Goal: Task Accomplishment & Management: Complete application form

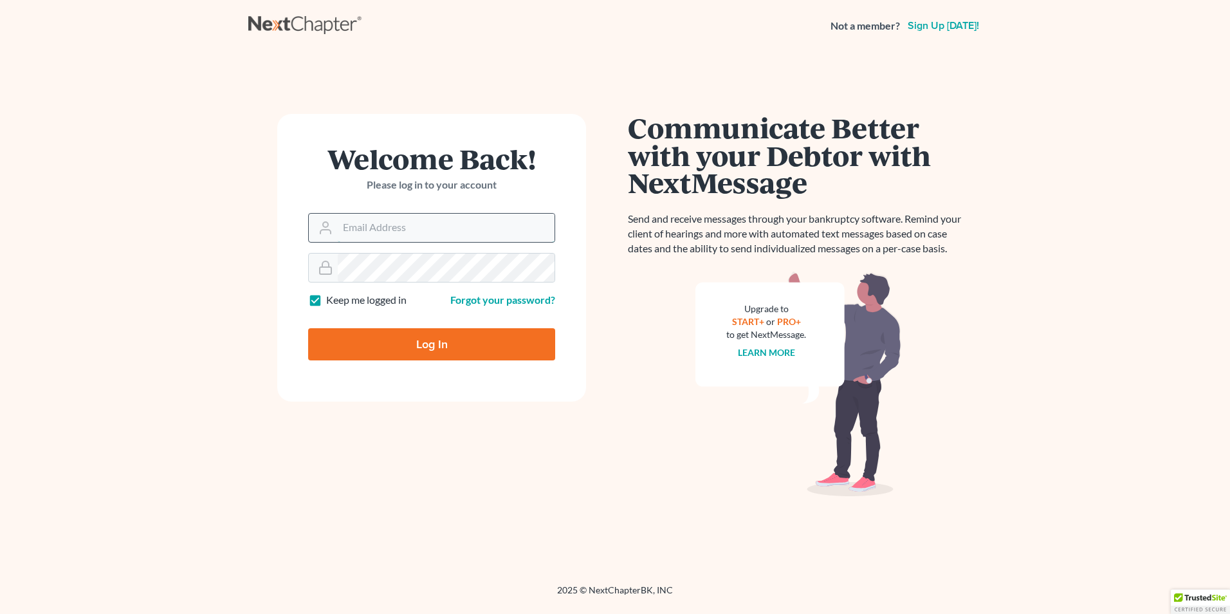
click at [403, 235] on input "Email Address" at bounding box center [446, 228] width 217 height 28
type input "[PERSON_NAME][EMAIL_ADDRESS][DOMAIN_NAME]"
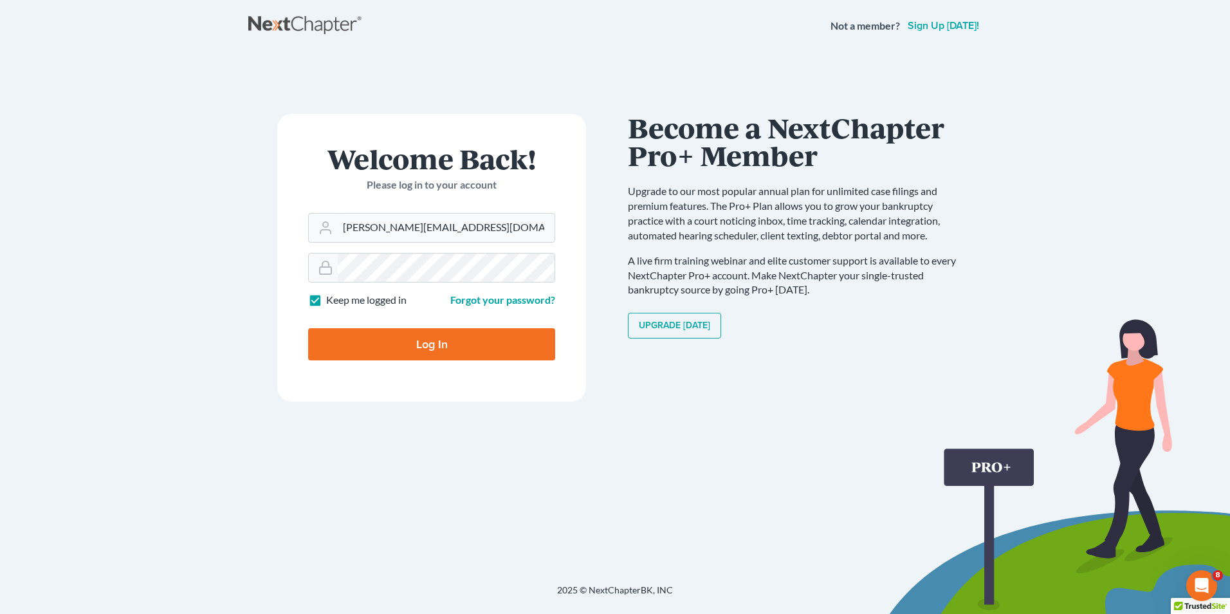
click at [429, 344] on input "Log In" at bounding box center [431, 344] width 247 height 32
type input "Thinking..."
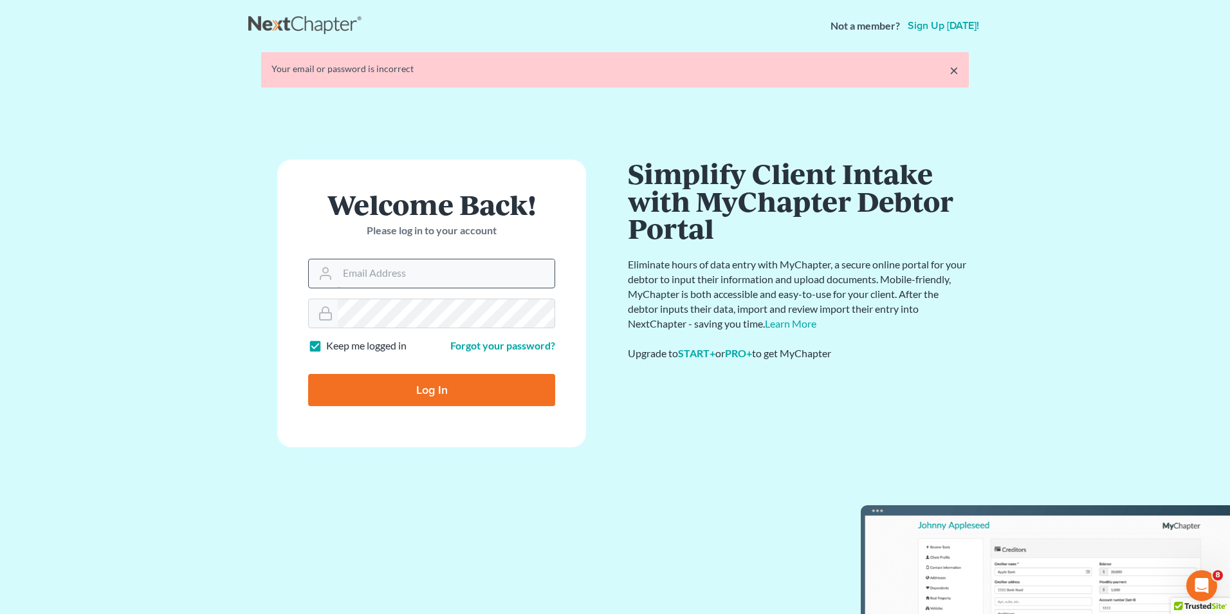
click at [374, 280] on form "Welcome Back! Please log in to your account Email Address Password Keep me logg…" at bounding box center [431, 304] width 309 height 288
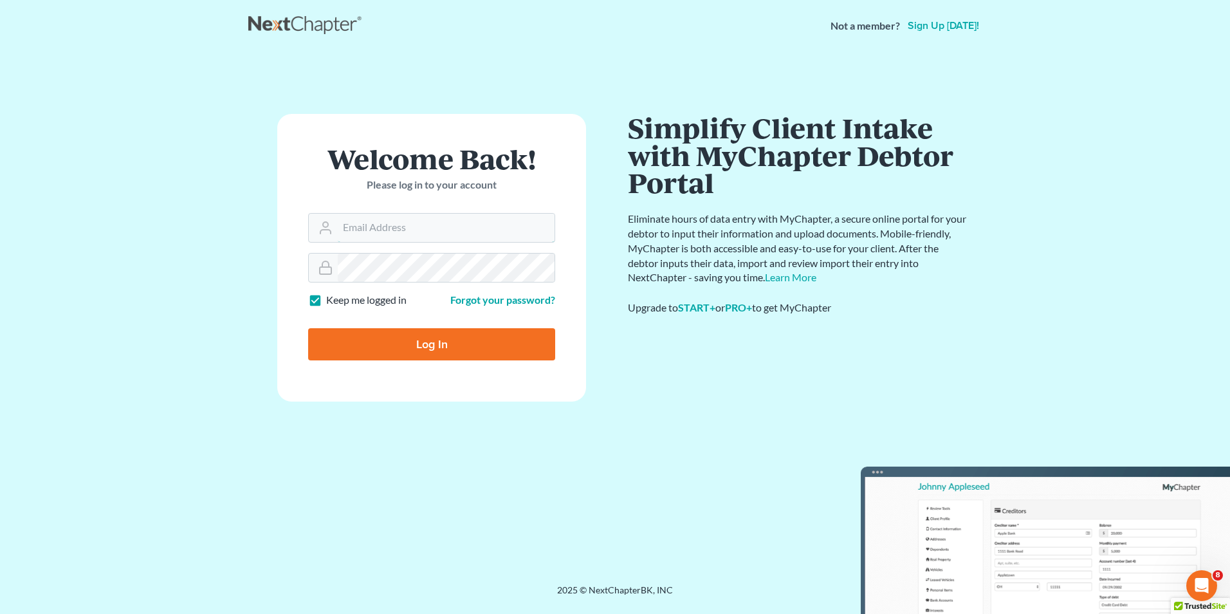
type input "[PERSON_NAME][EMAIL_ADDRESS][DOMAIN_NAME]"
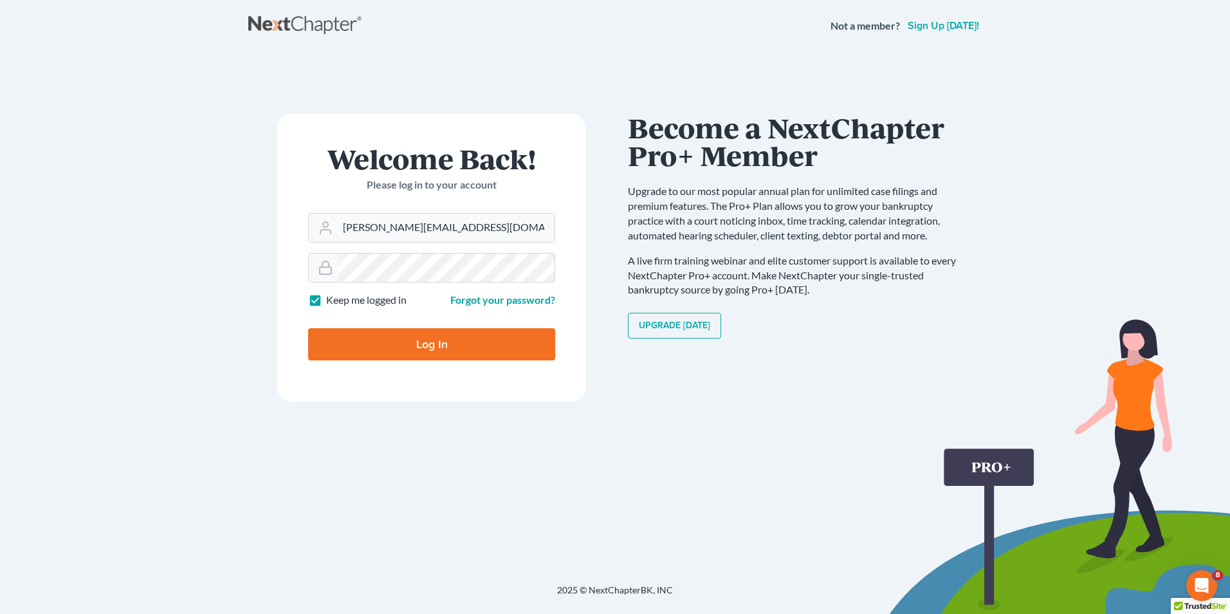
click at [424, 335] on input "Log In" at bounding box center [431, 344] width 247 height 32
type input "Thinking..."
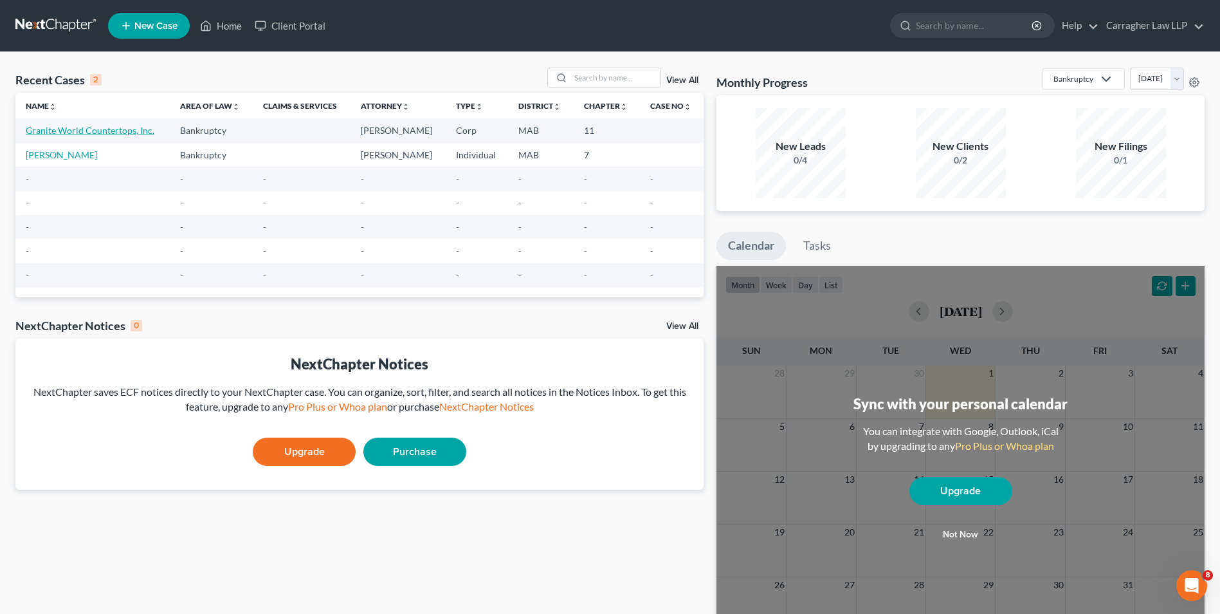
click at [115, 131] on link "Granite World Countertops, Inc." at bounding box center [90, 130] width 129 height 11
select select "3"
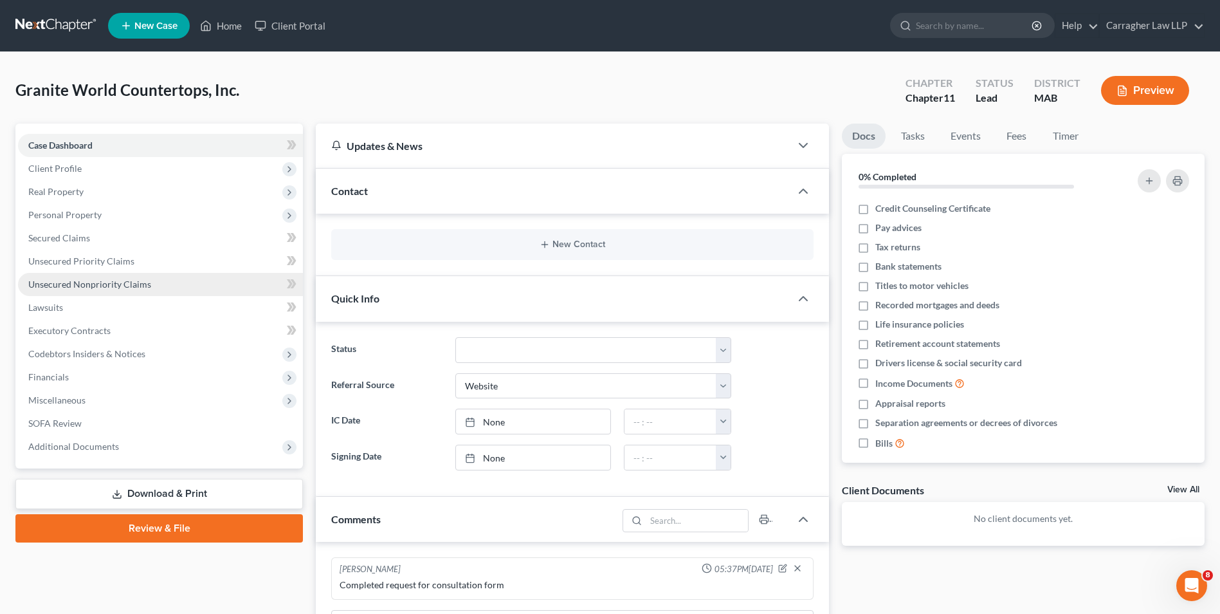
click at [100, 284] on span "Unsecured Nonpriority Claims" at bounding box center [89, 284] width 123 height 11
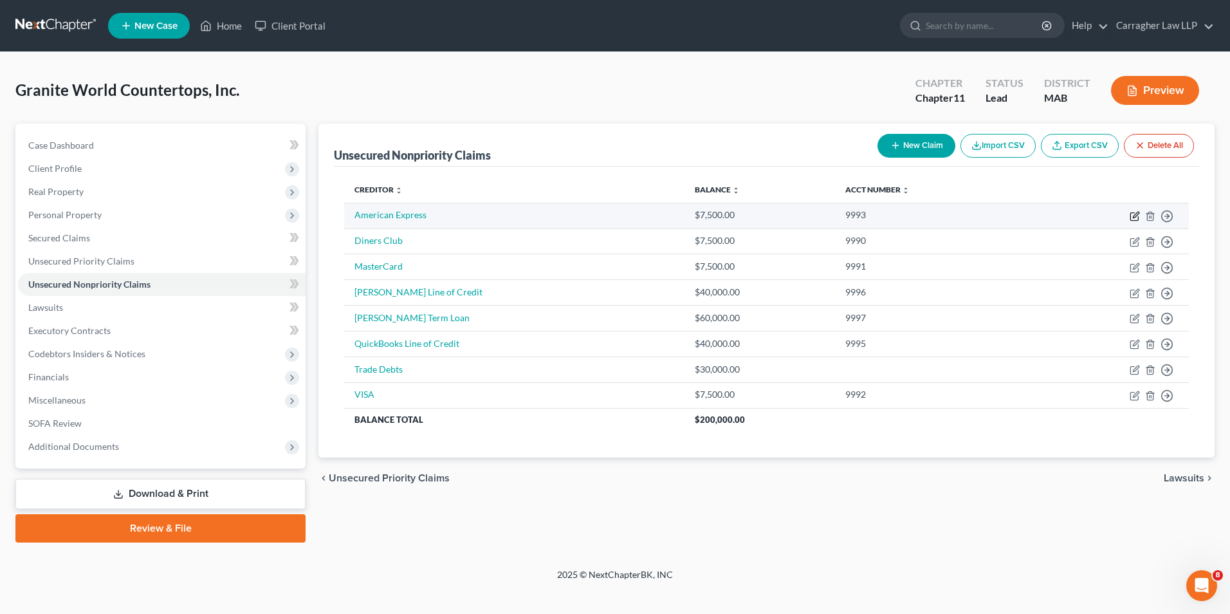
click at [1135, 217] on icon "button" at bounding box center [1136, 215] width 6 height 6
select select "2"
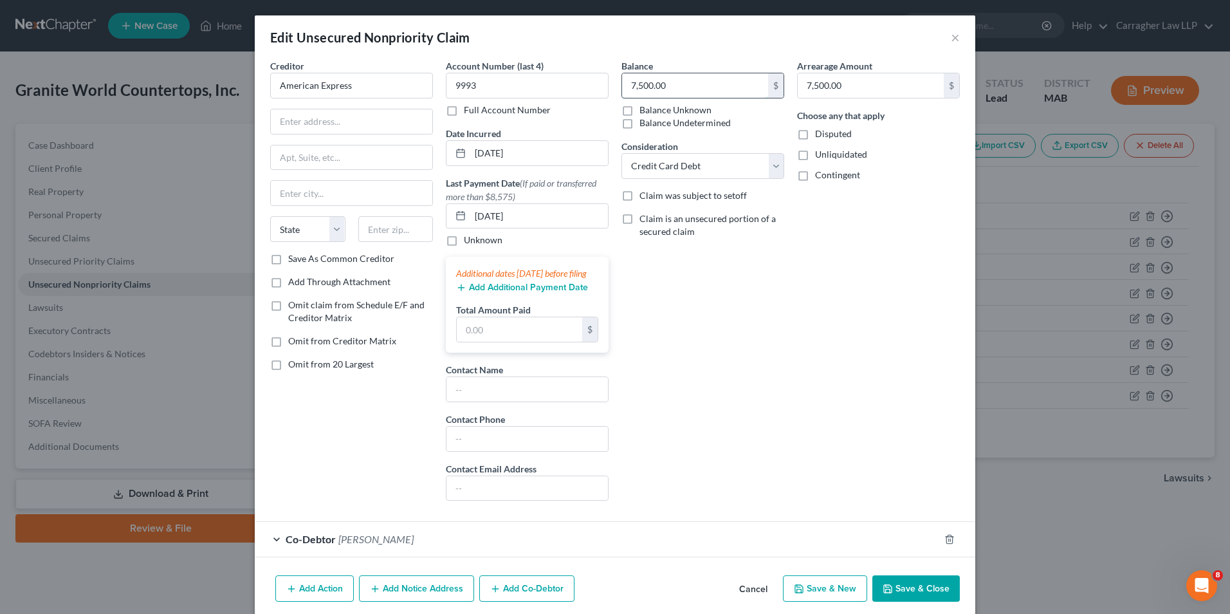
click at [679, 86] on input "7,500.00" at bounding box center [695, 85] width 146 height 24
type input "17,500.00"
click at [926, 600] on button "Save & Close" at bounding box center [915, 588] width 87 height 27
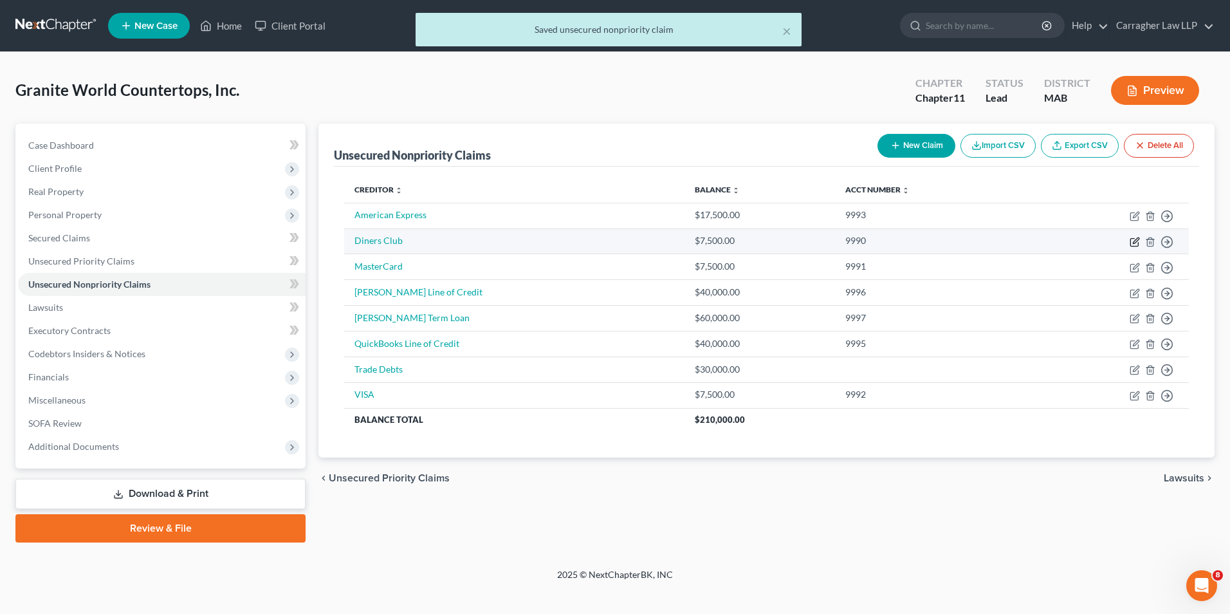
click at [1134, 241] on icon "button" at bounding box center [1136, 240] width 6 height 6
select select "2"
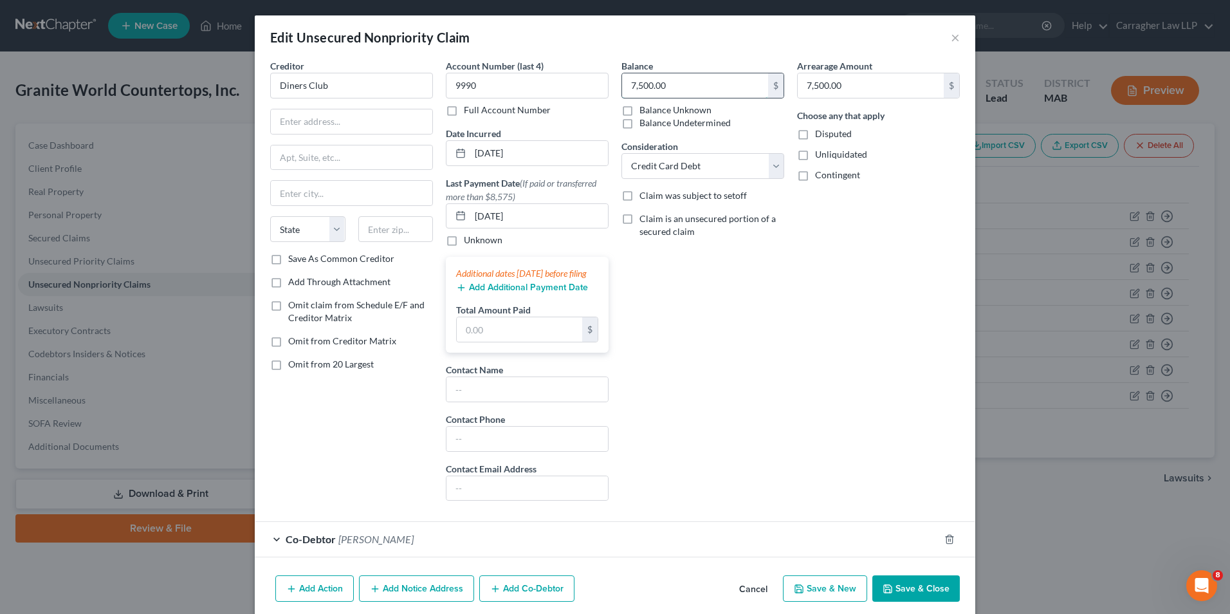
click at [672, 84] on input "7,500.00" at bounding box center [695, 85] width 146 height 24
type input "17,500.00"
click at [862, 87] on input "7,500.00" at bounding box center [871, 85] width 146 height 24
type input "17,500.00"
click at [898, 602] on button "Save & Close" at bounding box center [915, 588] width 87 height 27
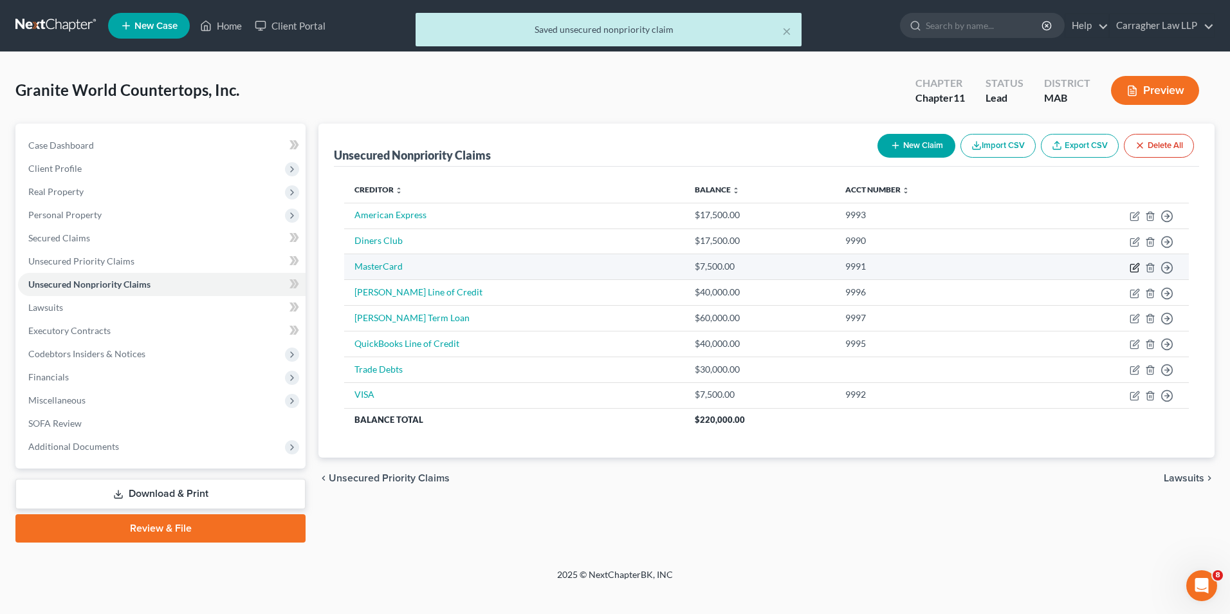
click at [1134, 268] on icon "button" at bounding box center [1136, 266] width 6 height 6
select select "2"
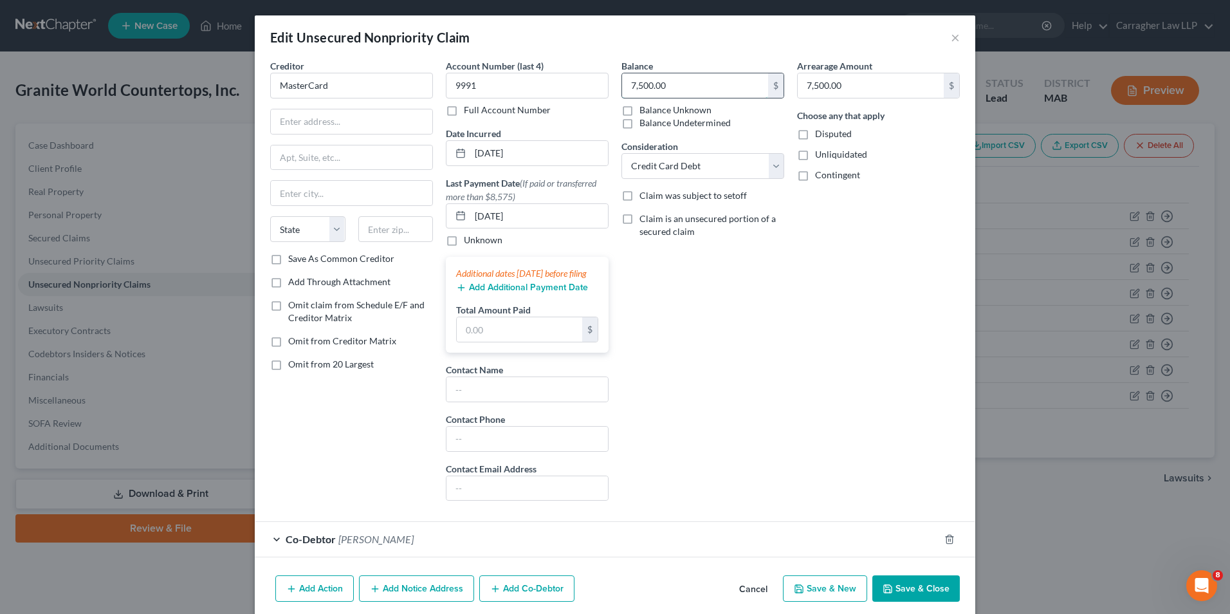
click at [683, 90] on input "7,500.00" at bounding box center [695, 85] width 146 height 24
type input "17,500.00"
click at [863, 78] on input "7,500.00" at bounding box center [871, 85] width 146 height 24
type input "17,500.00"
click at [920, 598] on button "Save & Close" at bounding box center [915, 588] width 87 height 27
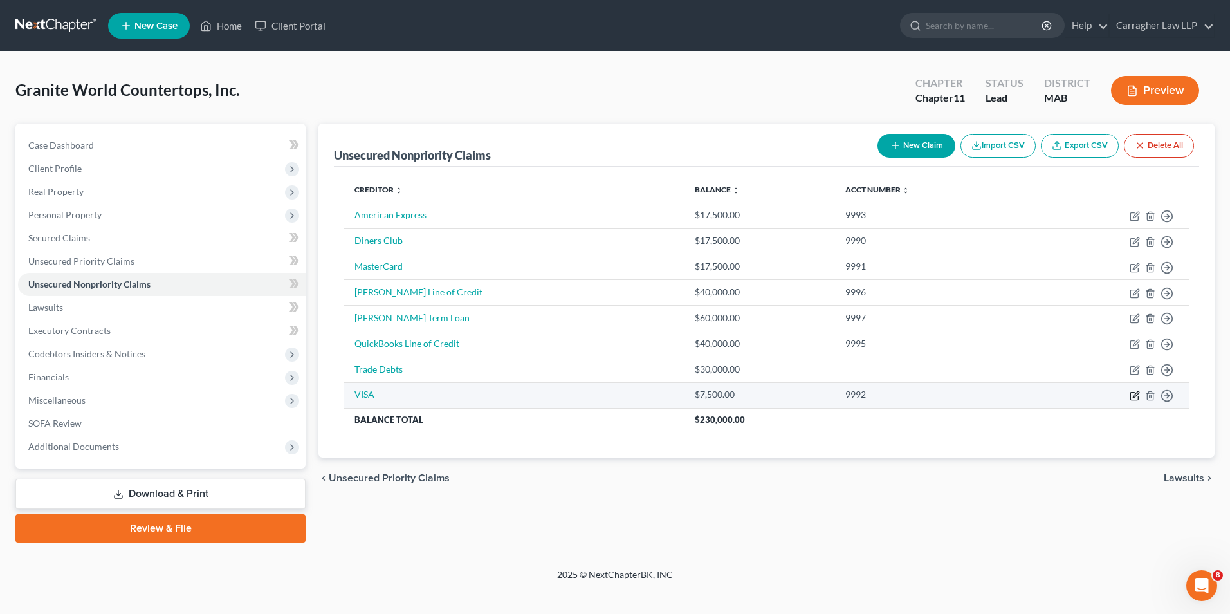
click at [1133, 397] on icon "button" at bounding box center [1136, 394] width 6 height 6
select select "2"
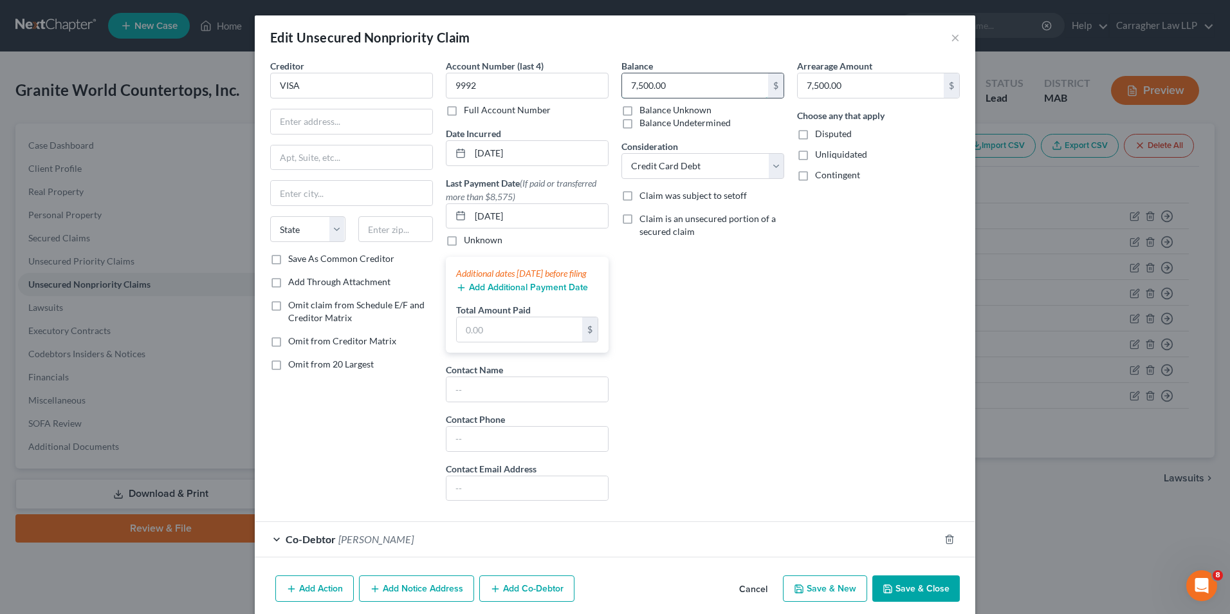
click at [678, 84] on input "7,500.00" at bounding box center [695, 85] width 146 height 24
type input "17,500.00"
click at [834, 78] on input "7,500.00" at bounding box center [871, 85] width 146 height 24
type input "17,500.00"
click at [926, 602] on button "Save & Close" at bounding box center [915, 588] width 87 height 27
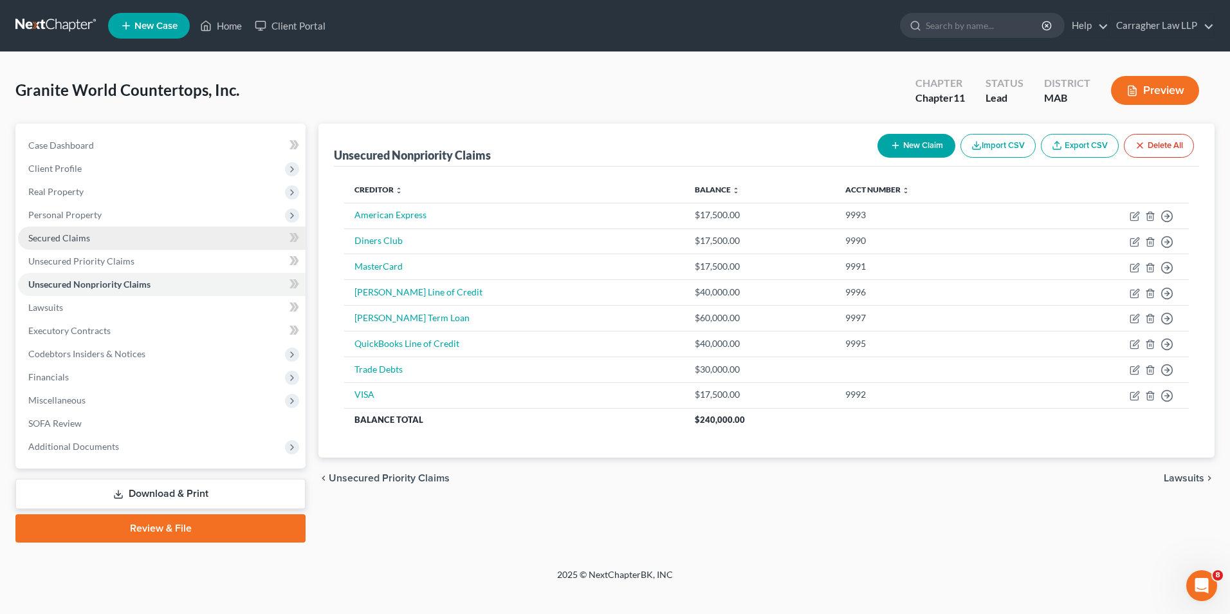
click at [61, 242] on span "Secured Claims" at bounding box center [59, 237] width 62 height 11
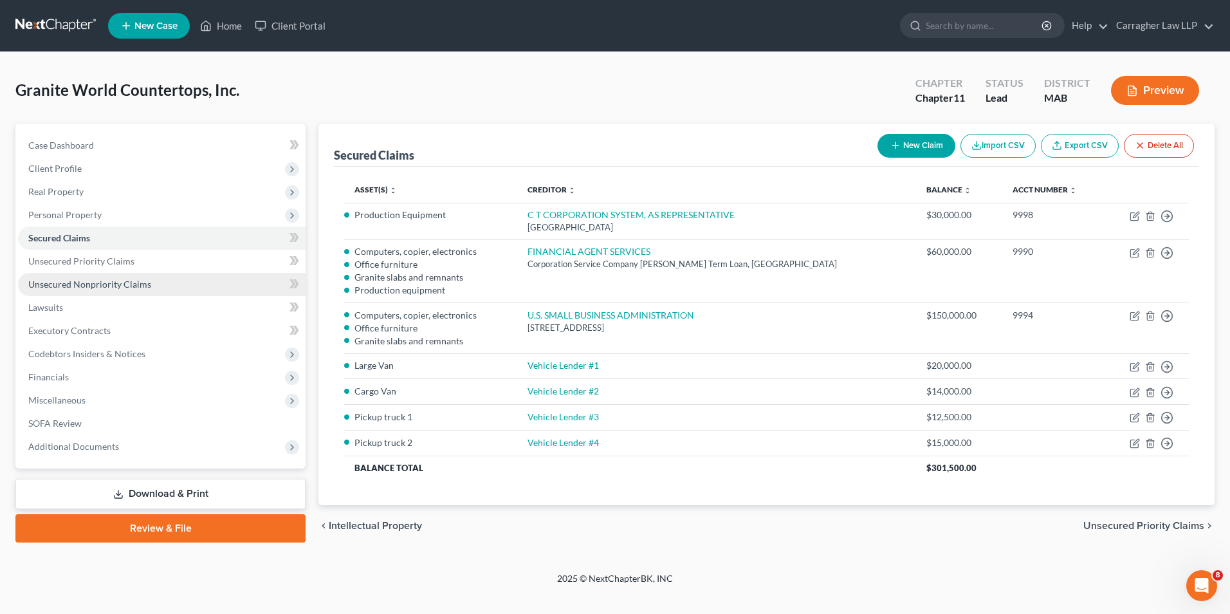
click at [112, 286] on span "Unsecured Nonpriority Claims" at bounding box center [89, 284] width 123 height 11
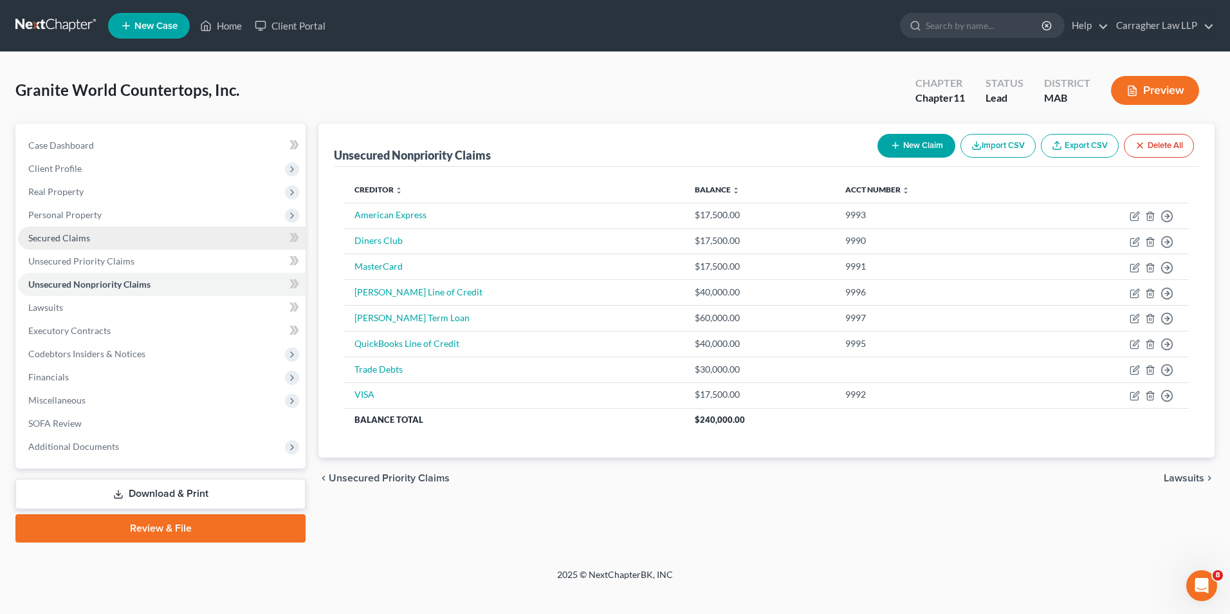
click at [73, 239] on span "Secured Claims" at bounding box center [59, 237] width 62 height 11
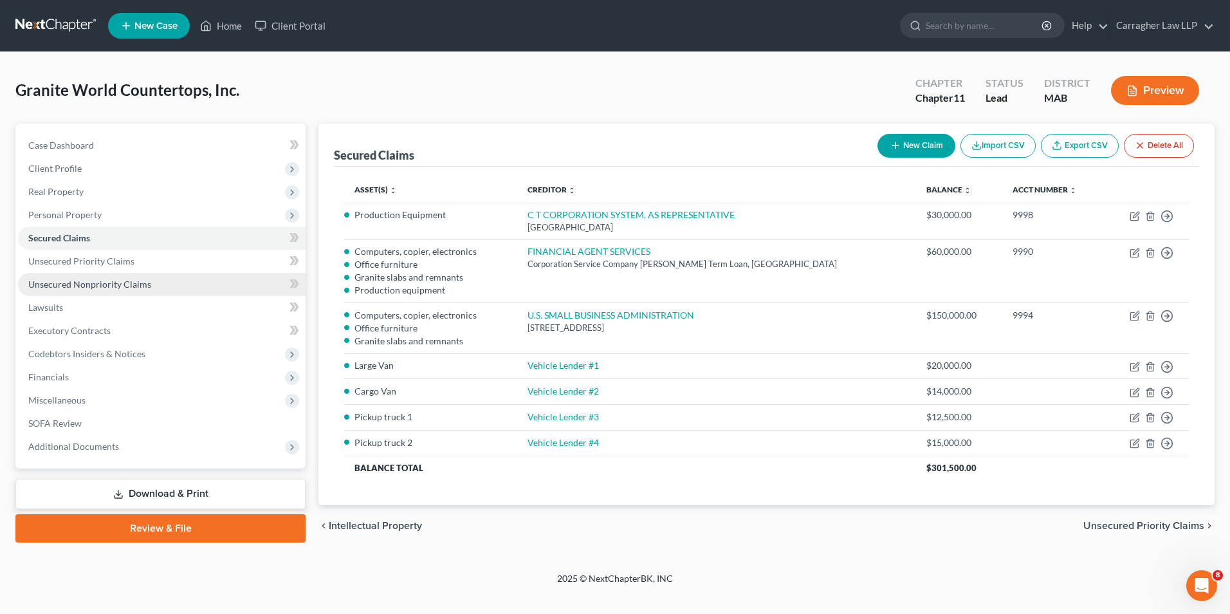
click at [80, 284] on span "Unsecured Nonpriority Claims" at bounding box center [89, 284] width 123 height 11
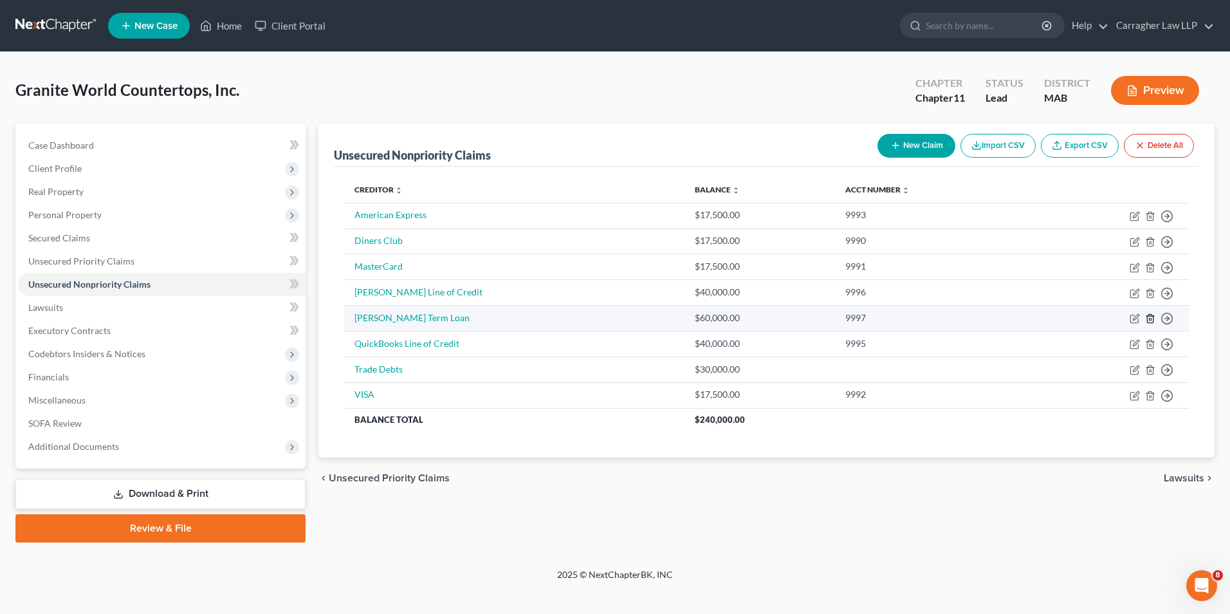
click at [1151, 320] on line "button" at bounding box center [1151, 319] width 0 height 3
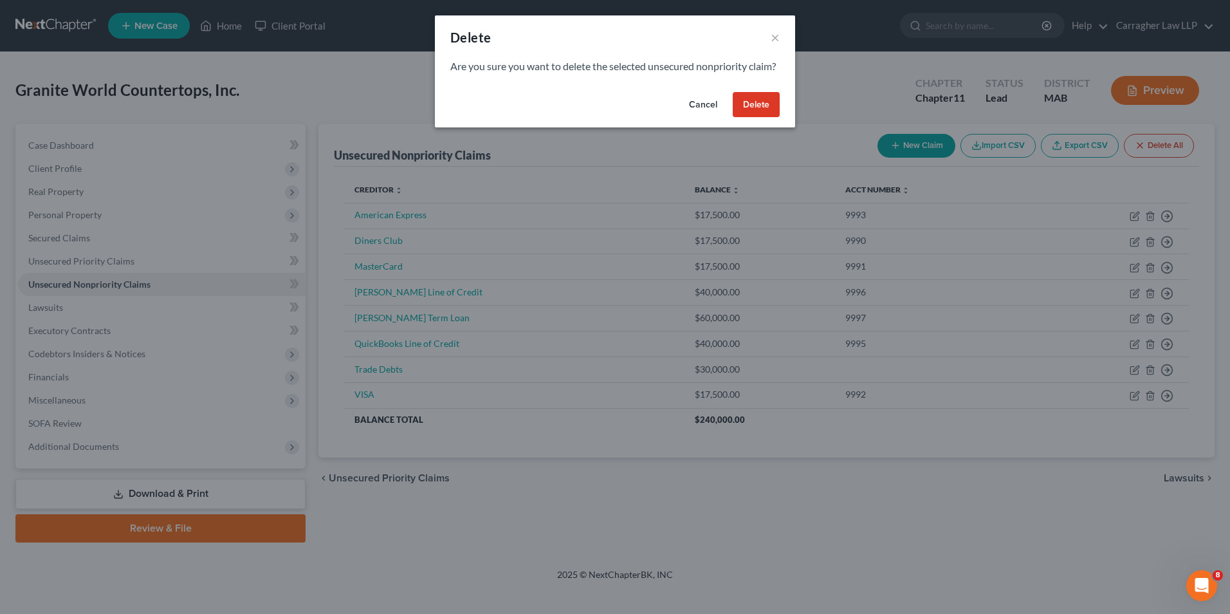
click at [749, 118] on button "Delete" at bounding box center [756, 105] width 47 height 26
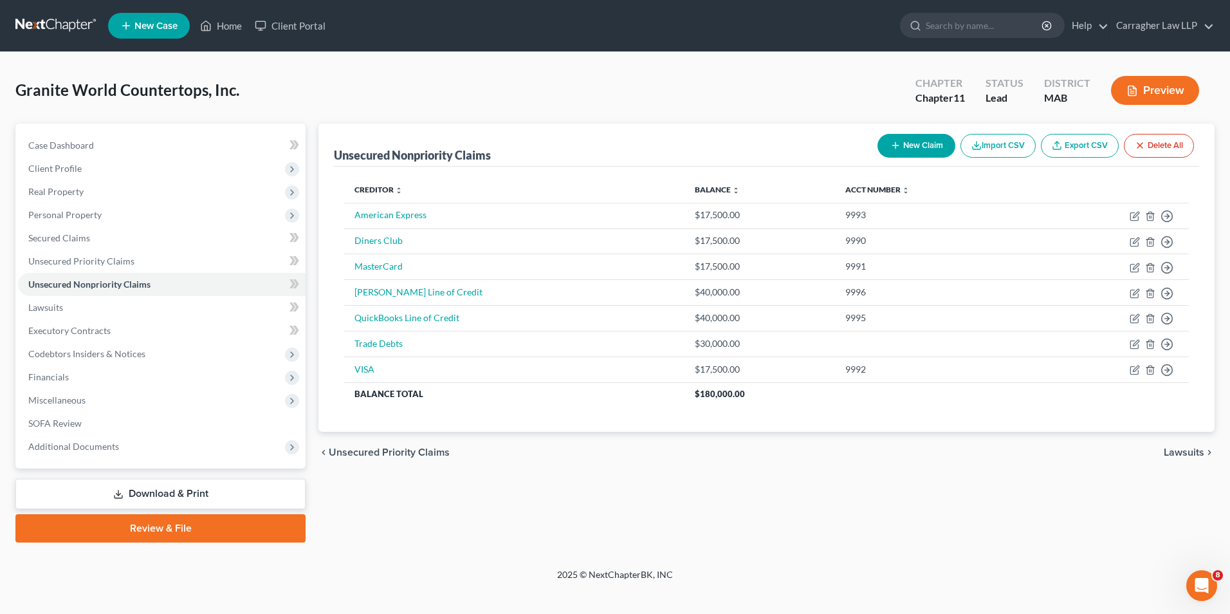
click at [1159, 90] on button "Preview" at bounding box center [1155, 90] width 88 height 29
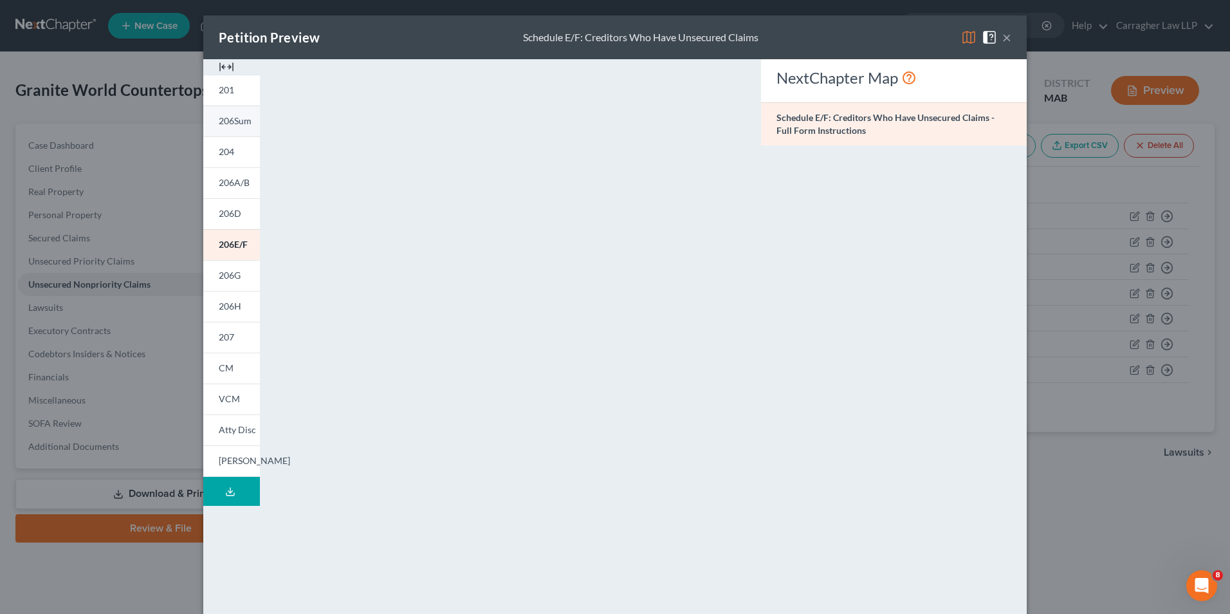
click at [233, 125] on span "206Sum" at bounding box center [235, 120] width 33 height 11
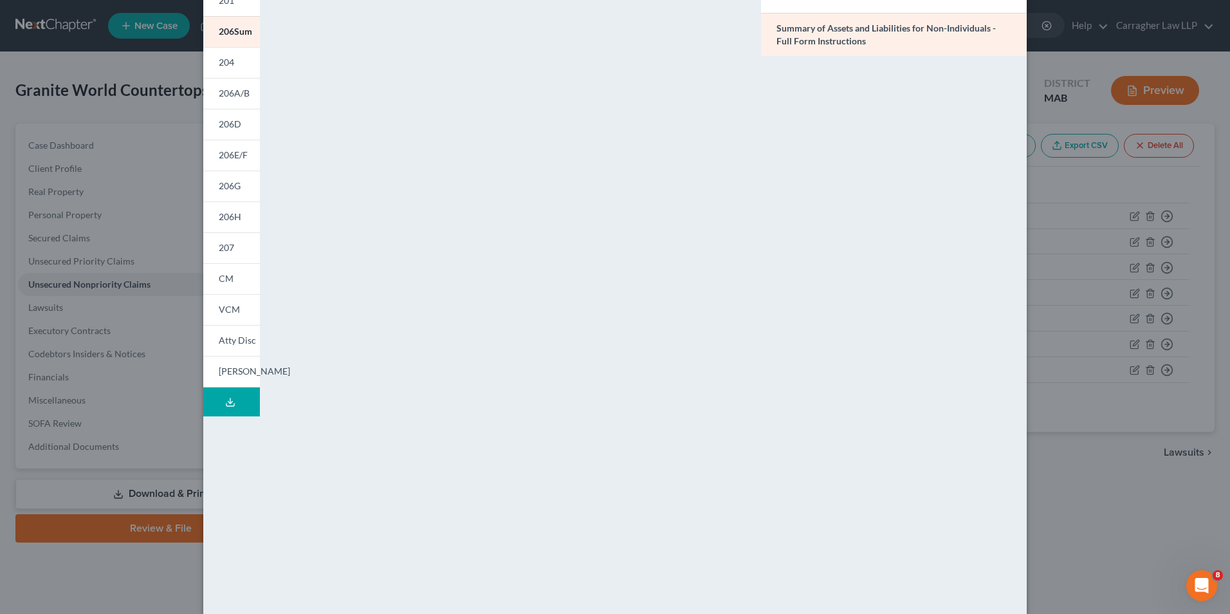
scroll to position [112, 0]
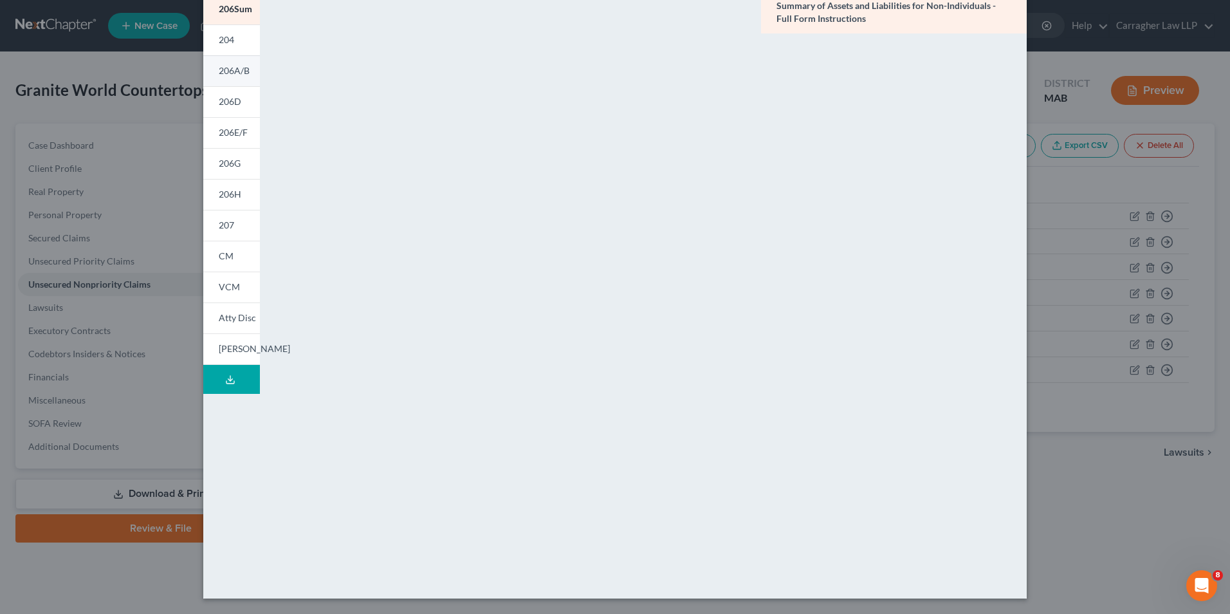
click at [230, 71] on span "206A/B" at bounding box center [234, 70] width 31 height 11
click at [228, 103] on span "206D" at bounding box center [230, 101] width 23 height 11
click at [225, 129] on span "206E/F" at bounding box center [233, 132] width 29 height 11
click at [1087, 485] on div "Petition Preview Schedule E/F: Creditors Who Have Unsecured Claims × 201 206Sum…" at bounding box center [615, 307] width 1230 height 614
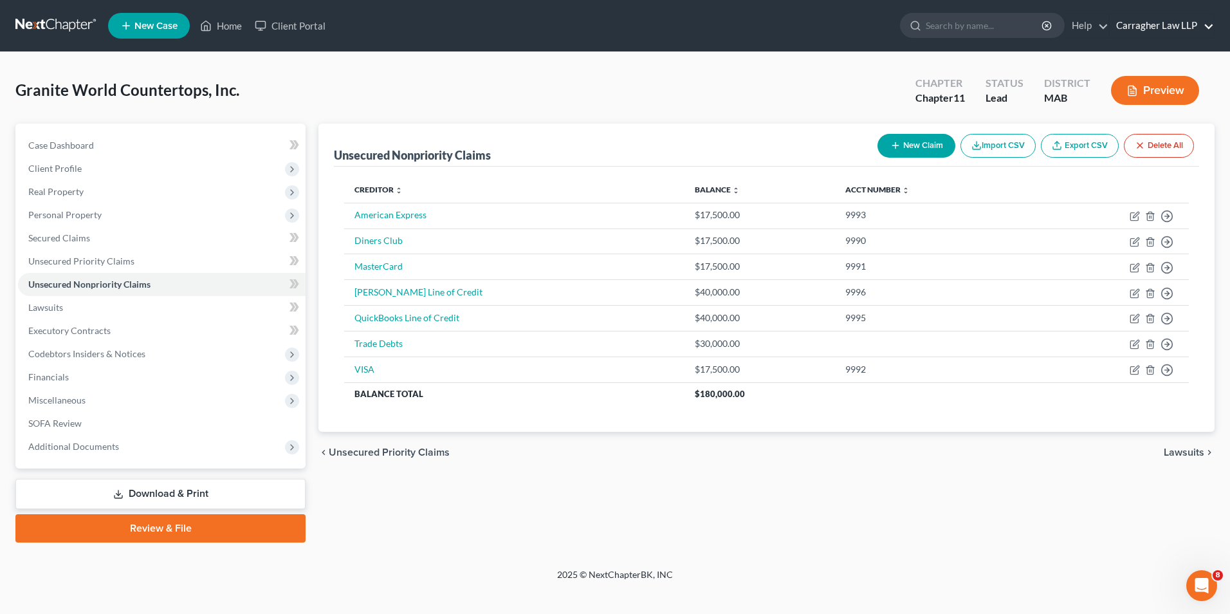
click at [1193, 28] on link "Carragher Law LLP" at bounding box center [1162, 25] width 104 height 23
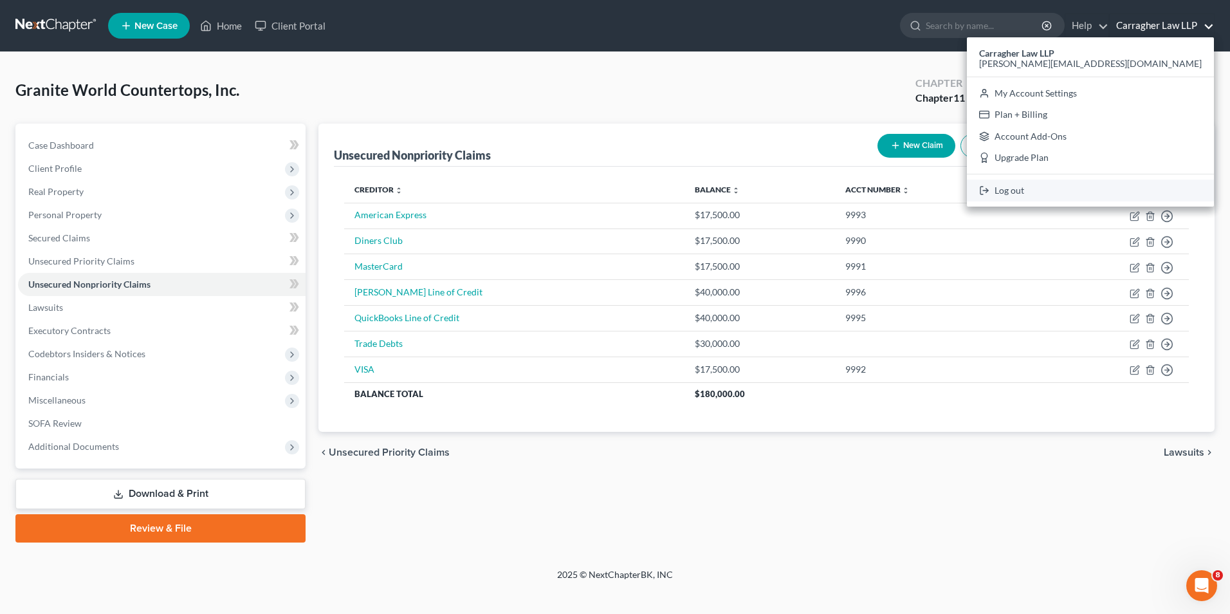
click at [1136, 194] on link "Log out" at bounding box center [1090, 191] width 247 height 22
